Goal: Transaction & Acquisition: Purchase product/service

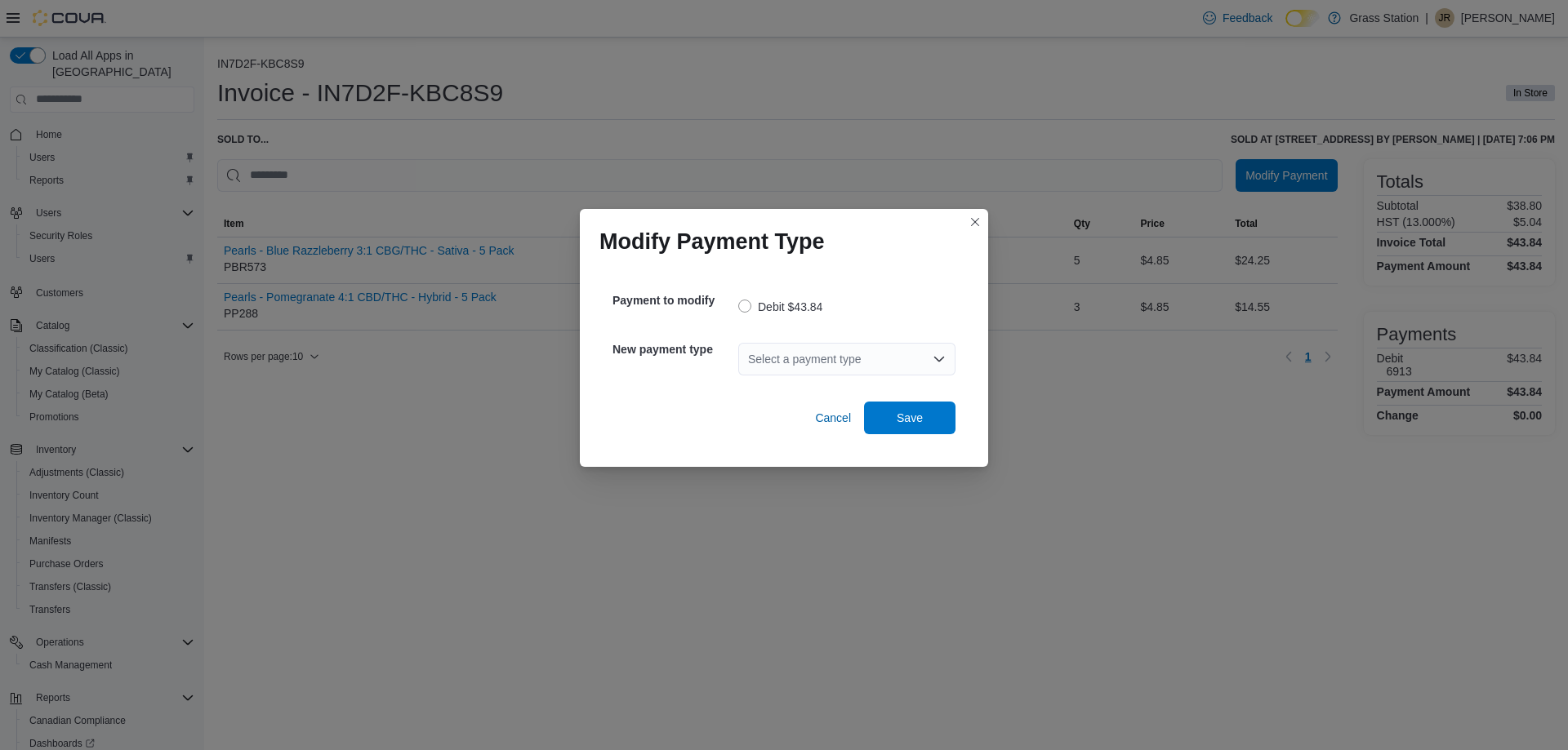
click at [773, 357] on div "Select a payment type" at bounding box center [847, 359] width 217 height 33
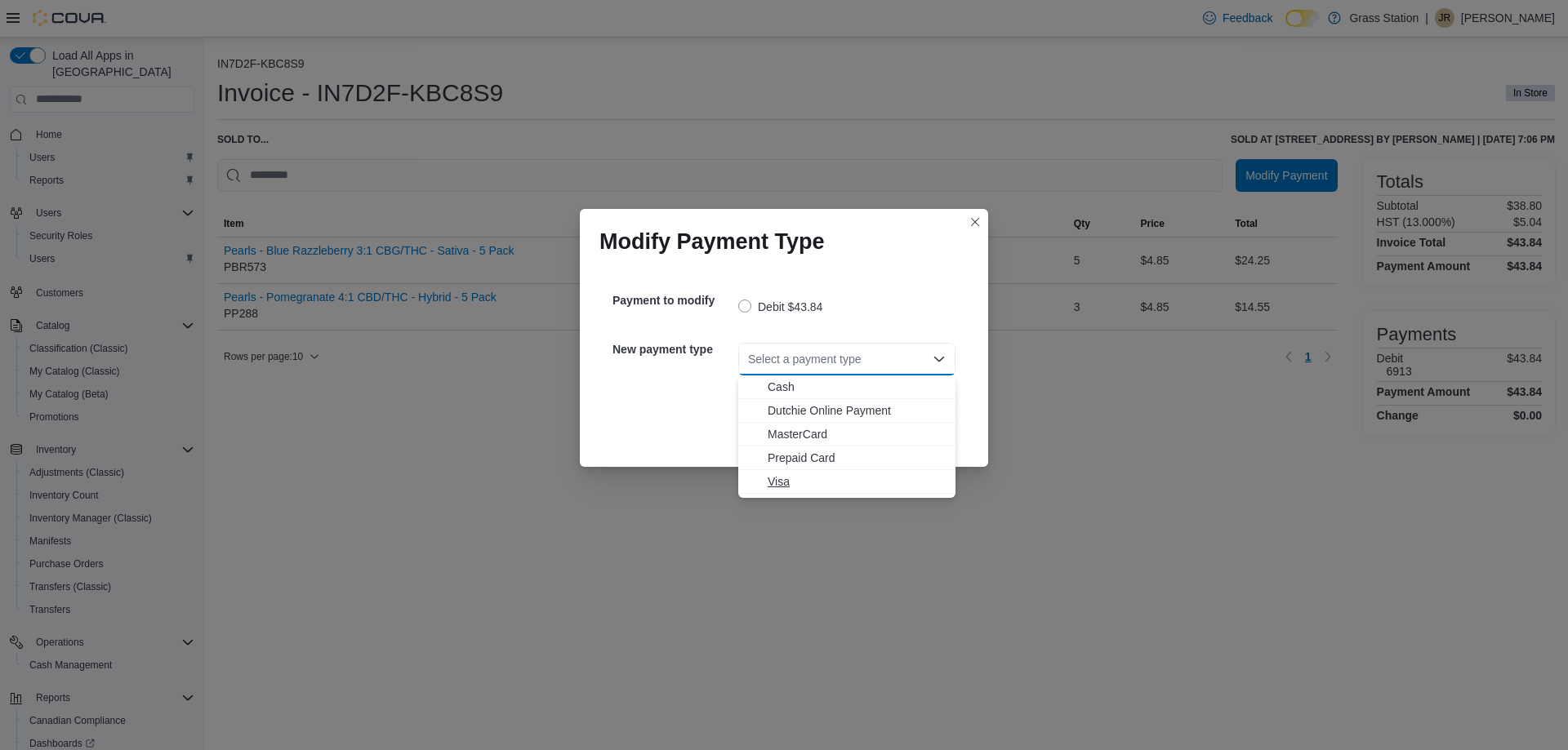
click at [821, 477] on span "Visa" at bounding box center [856, 481] width 178 height 16
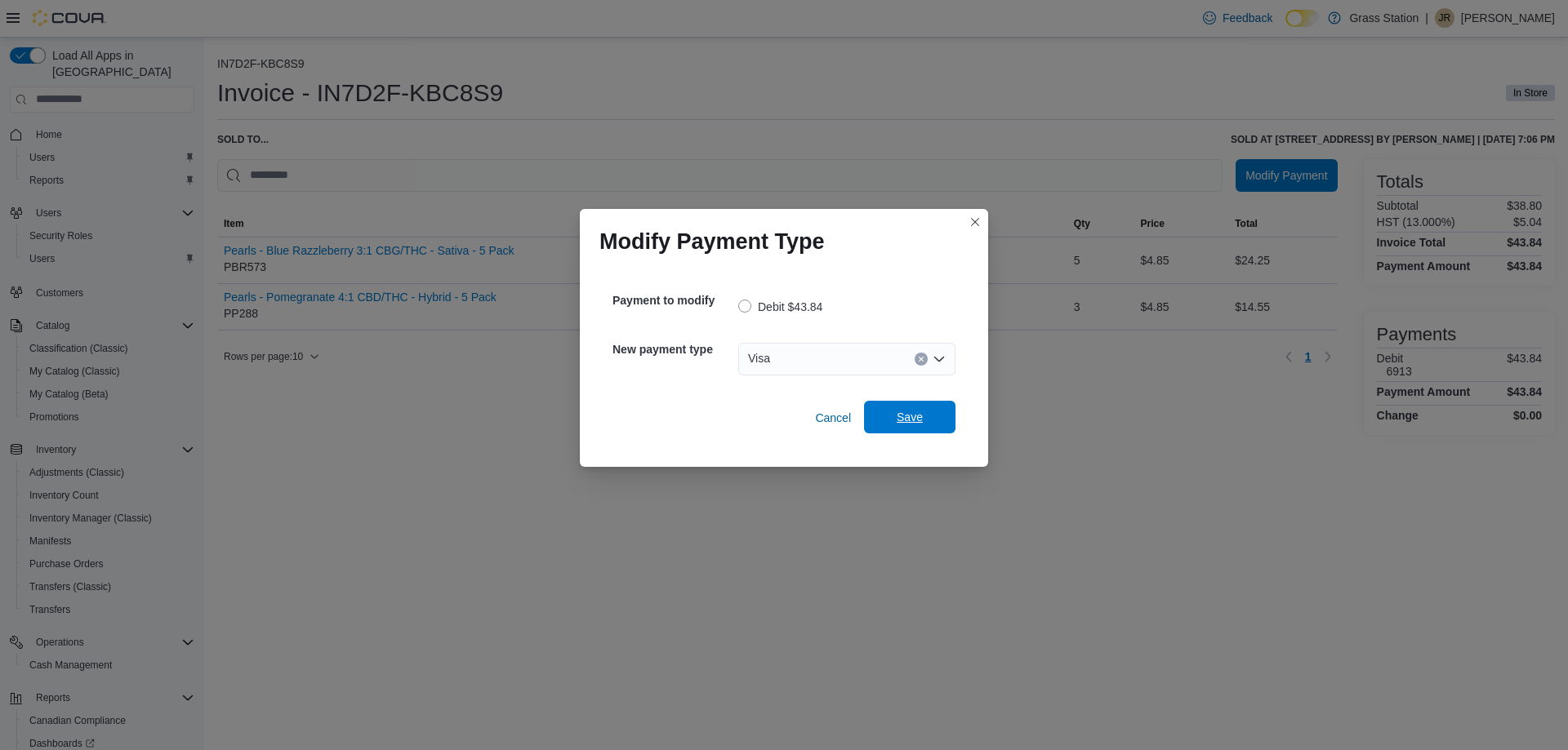
click at [930, 406] on span "Save" at bounding box center [909, 418] width 72 height 33
